Goal: Task Accomplishment & Management: Use online tool/utility

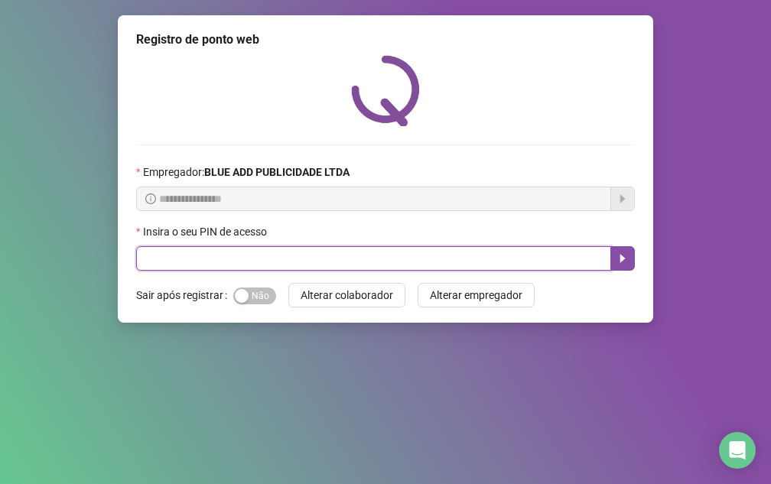
click at [408, 260] on input "text" at bounding box center [373, 258] width 475 height 24
type input "*****"
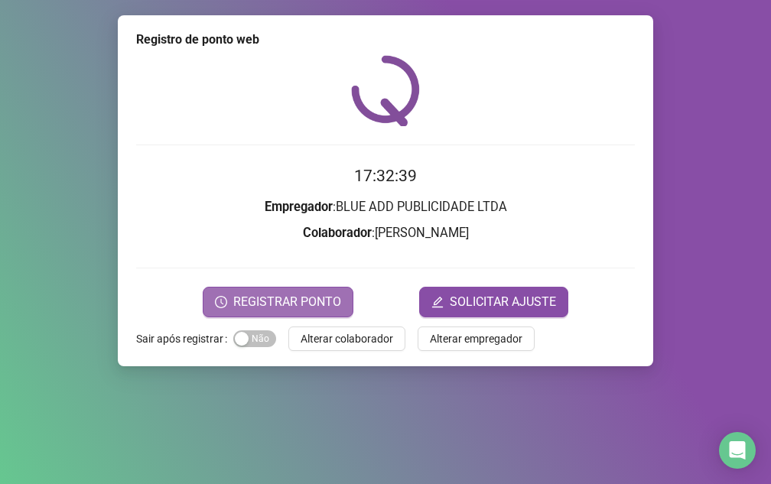
click at [313, 307] on span "REGISTRAR PONTO" at bounding box center [287, 302] width 108 height 18
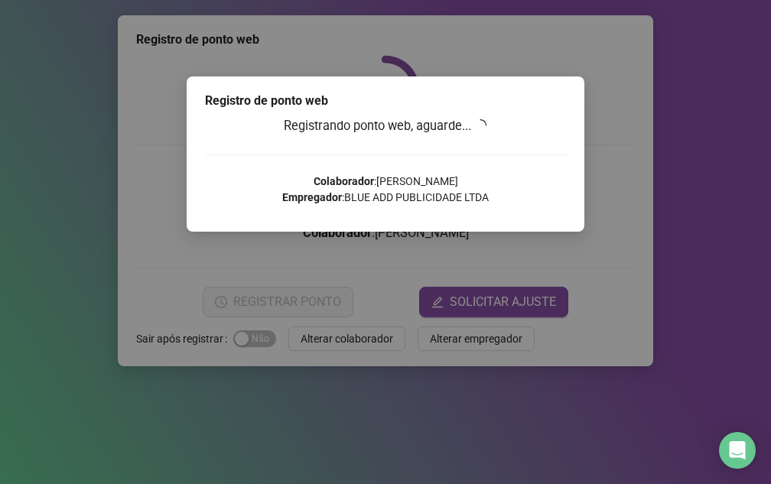
click at [679, 191] on div "Registro de ponto web Registrando ponto web, aguarde... Colaborador : [PERSON_N…" at bounding box center [385, 242] width 771 height 484
click at [677, 193] on div "Registro de ponto web Registrando ponto web, aguarde... Colaborador : [PERSON_N…" at bounding box center [385, 242] width 771 height 484
click at [676, 193] on div "Registro de ponto web Registrando ponto web, aguarde... Colaborador : [PERSON_N…" at bounding box center [385, 242] width 771 height 484
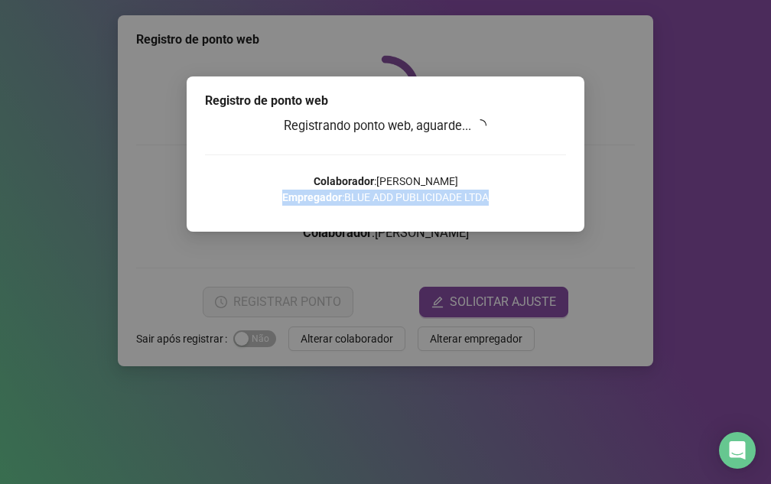
click at [676, 193] on div "Registro de ponto web Registrando ponto web, aguarde... Colaborador : [PERSON_N…" at bounding box center [385, 242] width 771 height 484
click at [639, 147] on div "Registro de ponto web Registrando ponto web, aguarde... Colaborador : [PERSON_N…" at bounding box center [385, 242] width 771 height 484
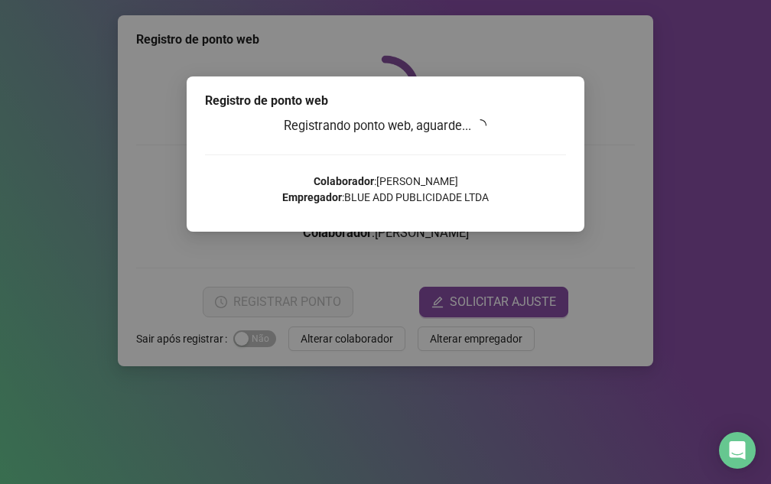
click at [639, 146] on div "Registro de ponto web Registrando ponto web, aguarde... Colaborador : [PERSON_N…" at bounding box center [385, 242] width 771 height 484
click at [639, 145] on div "Registro de ponto web Registrando ponto web, aguarde... Colaborador : [PERSON_N…" at bounding box center [385, 242] width 771 height 484
drag, startPoint x: 639, startPoint y: 130, endPoint x: 625, endPoint y: 86, distance: 46.7
click at [628, 92] on div "Registro de ponto web Registrando ponto web, aguarde... Colaborador : [PERSON_N…" at bounding box center [385, 242] width 771 height 484
click at [550, 44] on div "Registro de ponto web Registrando ponto web, aguarde... Colaborador : [PERSON_N…" at bounding box center [385, 242] width 771 height 484
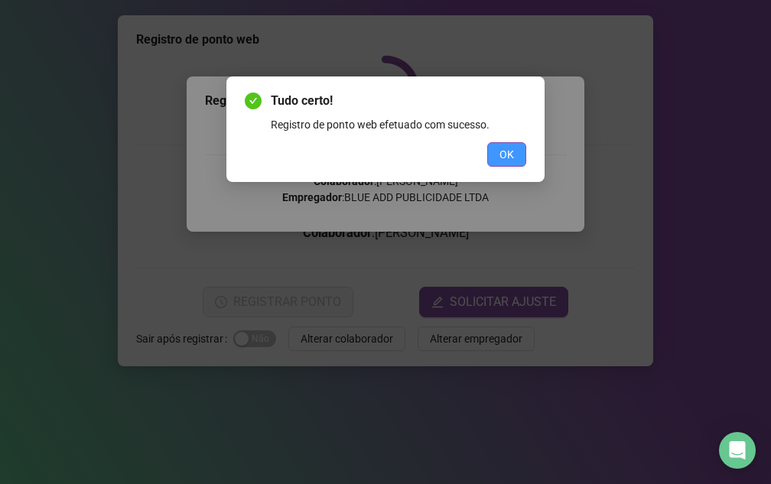
click at [507, 157] on span "OK" at bounding box center [506, 154] width 15 height 17
